Goal: Information Seeking & Learning: Learn about a topic

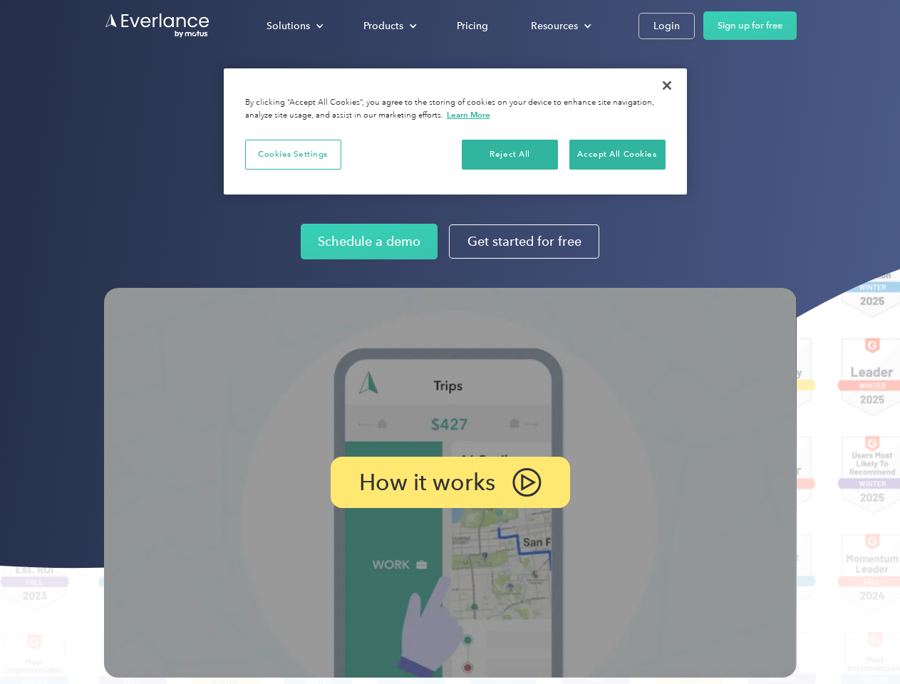
click at [450, 342] on img at bounding box center [450, 483] width 693 height 390
click at [294, 26] on div "Solutions" at bounding box center [288, 26] width 43 height 18
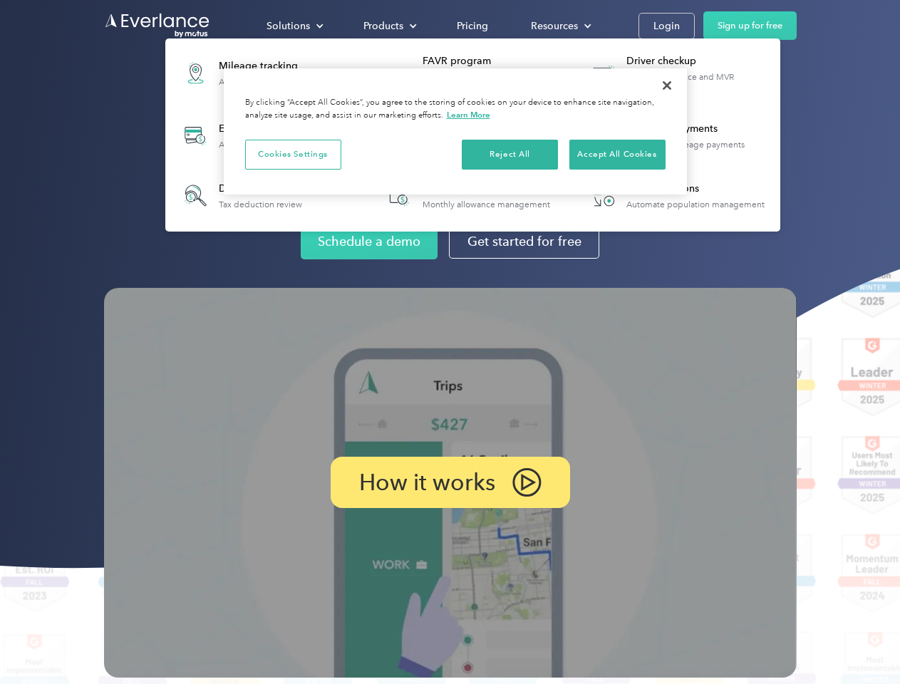
click at [388, 26] on div "Products" at bounding box center [383, 26] width 40 height 18
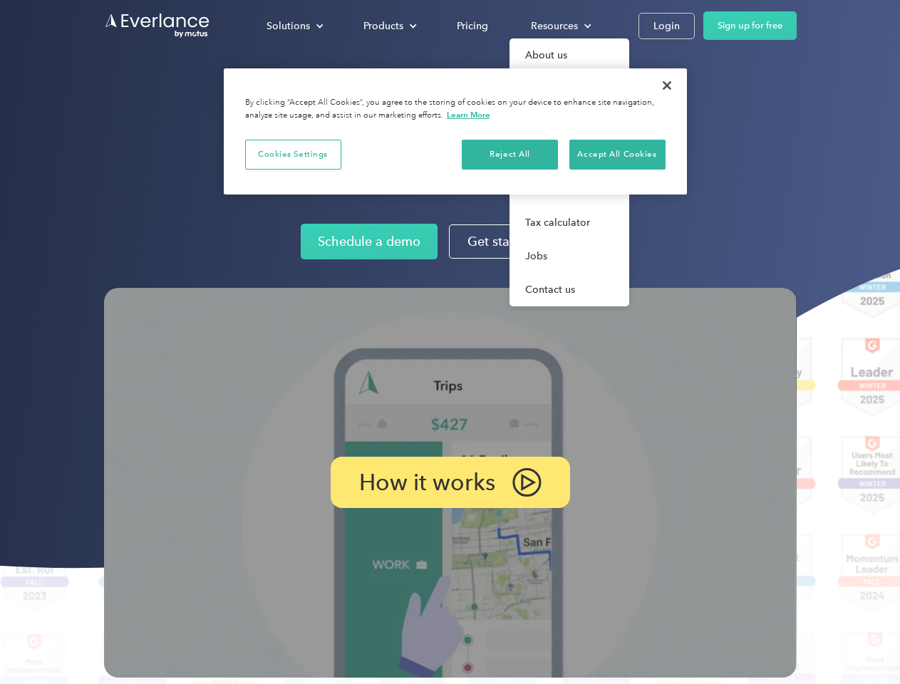
click at [559, 26] on div "Resources" at bounding box center [554, 26] width 47 height 18
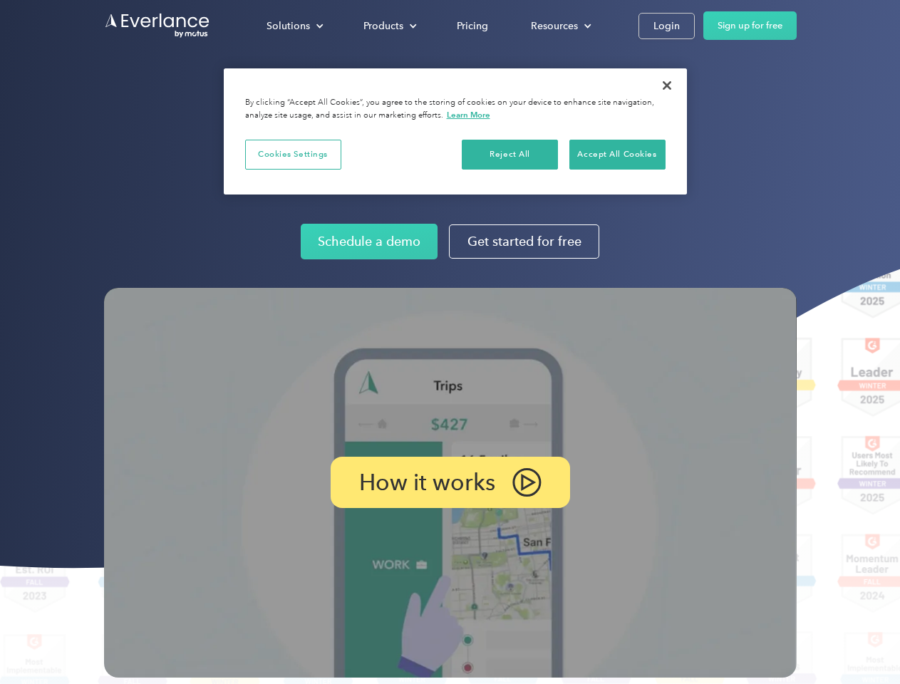
click at [450, 483] on p "How it works" at bounding box center [427, 482] width 136 height 17
click at [293, 154] on button "Cookies Settings" at bounding box center [293, 155] width 96 height 30
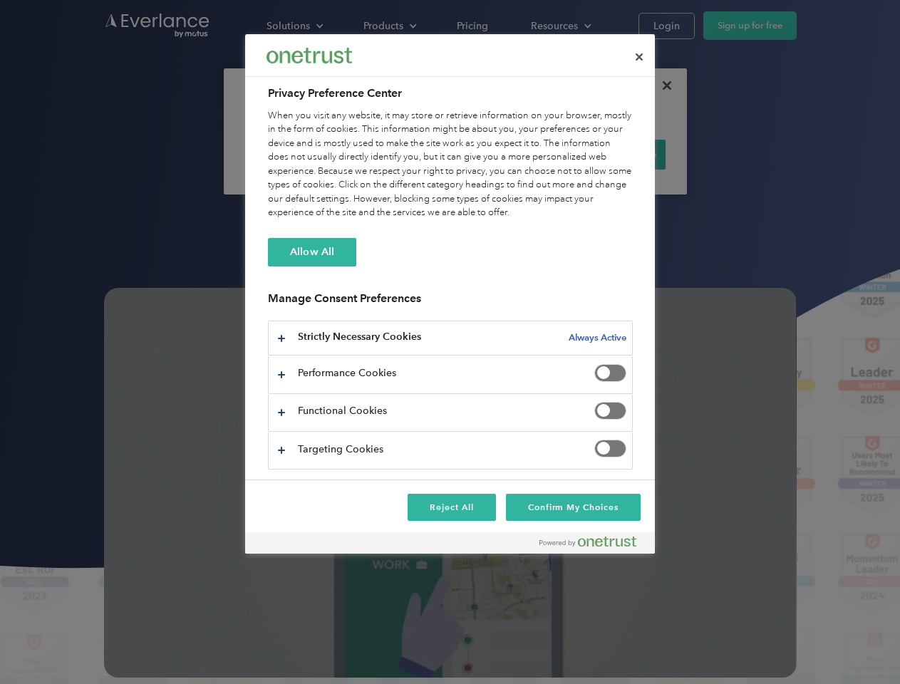
click at [510, 154] on div "When you visit any website, it may store or retrieve information on your browse…" at bounding box center [450, 164] width 365 height 111
click at [617, 154] on div "When you visit any website, it may store or retrieve information on your browse…" at bounding box center [450, 164] width 365 height 111
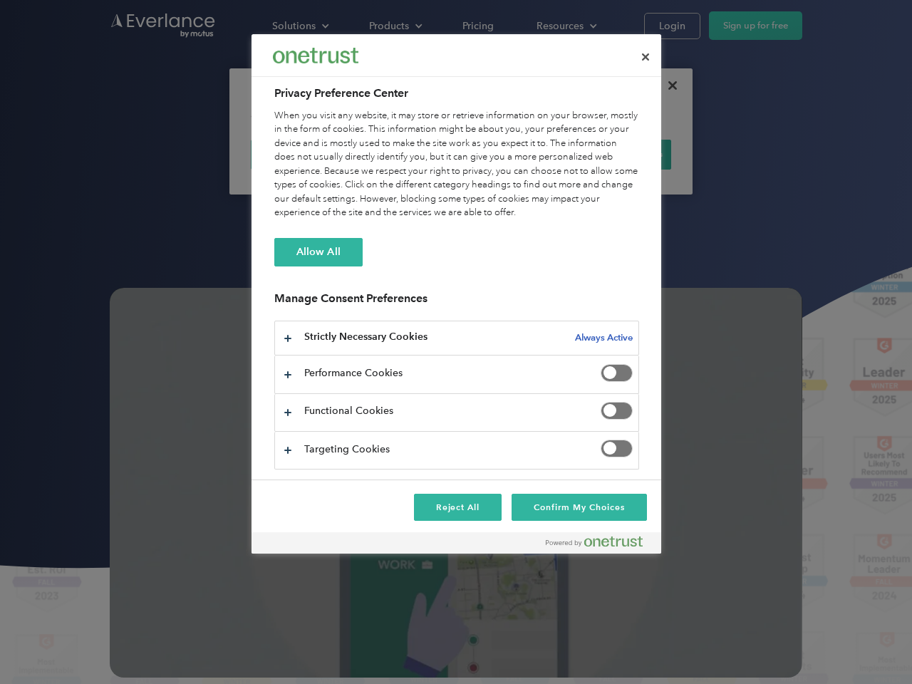
click at [667, 86] on div at bounding box center [456, 342] width 912 height 684
